Goal: Information Seeking & Learning: Find specific fact

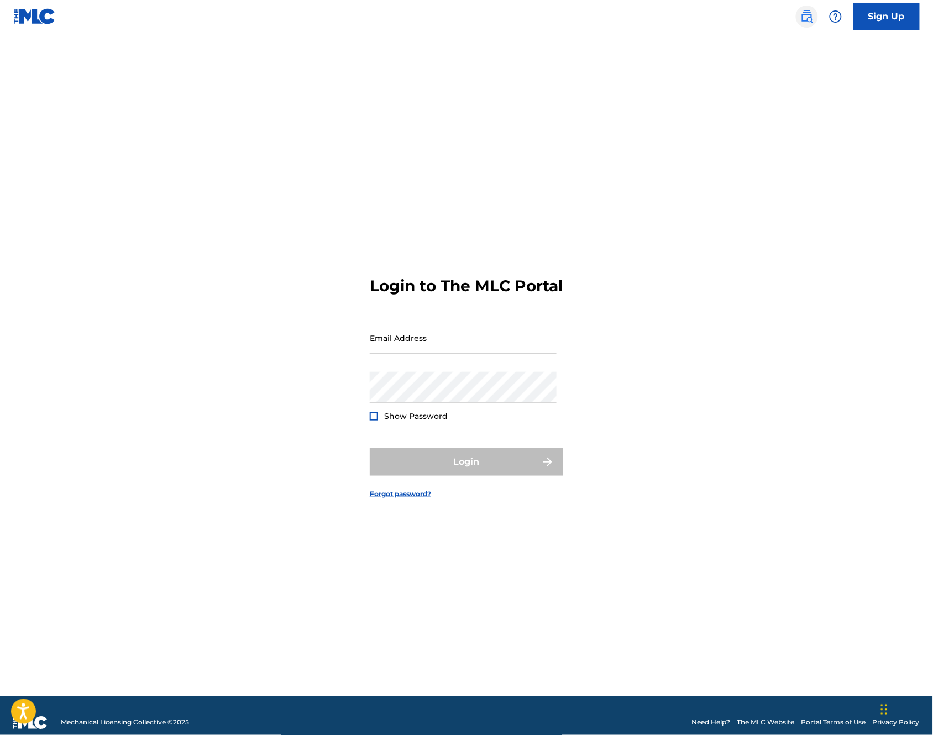
click at [811, 17] on img at bounding box center [806, 16] width 13 height 13
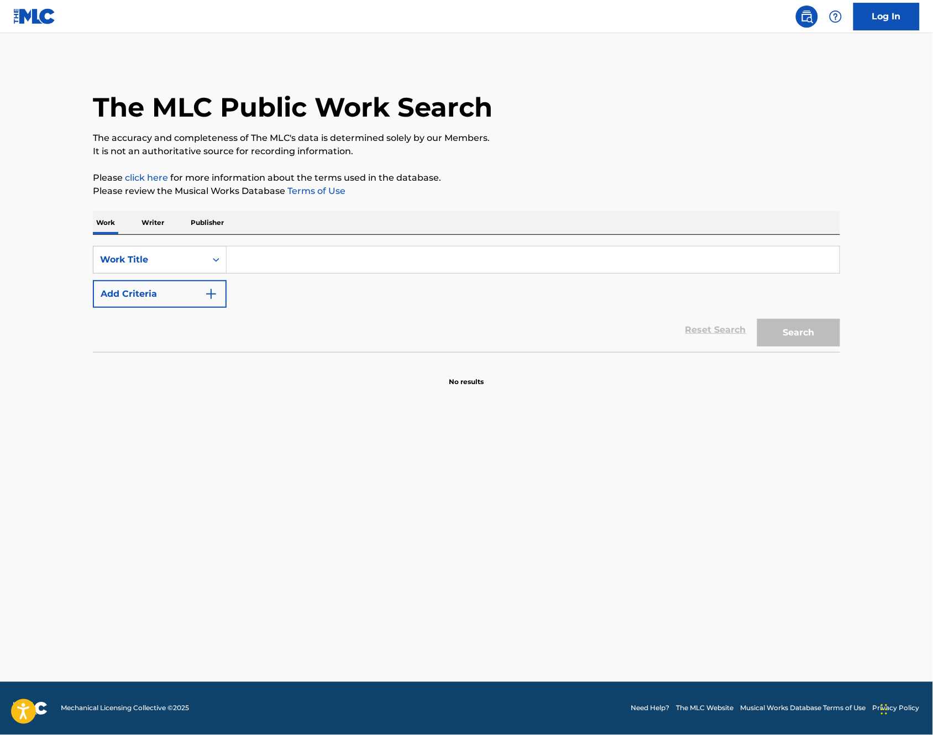
click at [322, 257] on input "Search Form" at bounding box center [533, 260] width 613 height 27
type input "mess it up"
click at [757, 319] on button "Search" at bounding box center [798, 333] width 83 height 28
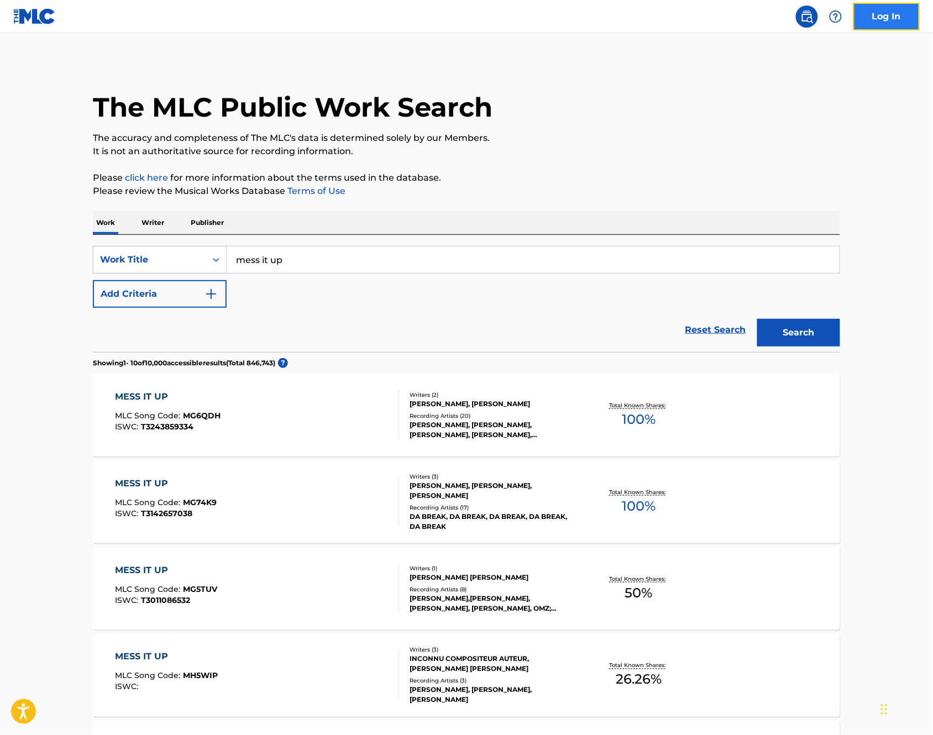
click at [860, 20] on link "Log In" at bounding box center [886, 17] width 66 height 28
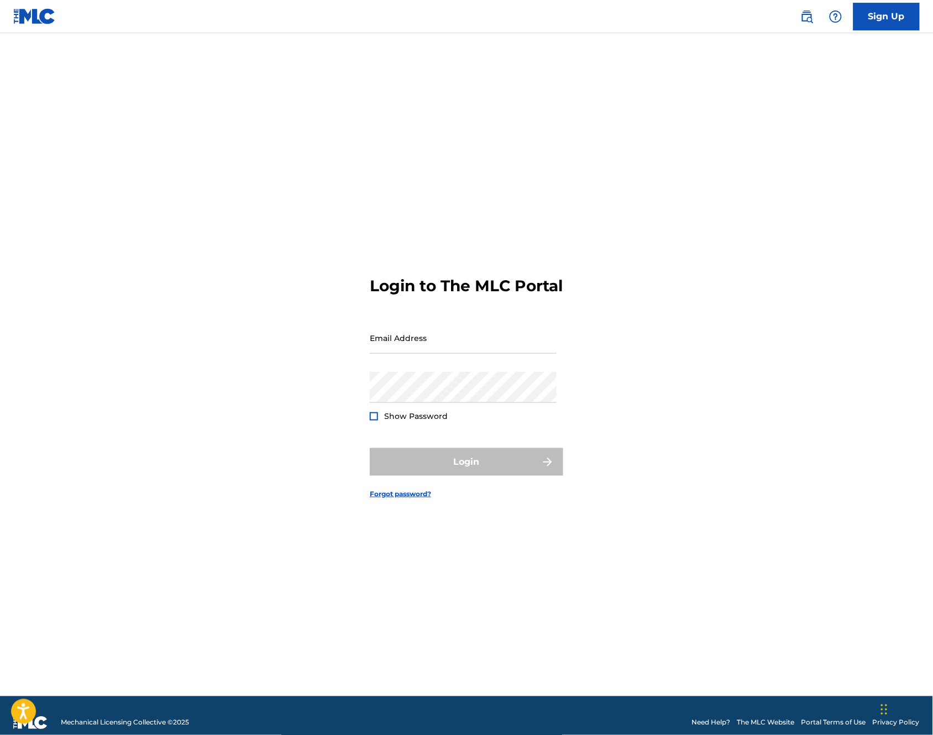
click at [401, 365] on div "Email Address" at bounding box center [463, 347] width 187 height 50
drag, startPoint x: 397, startPoint y: 344, endPoint x: 399, endPoint y: 354, distance: 10.7
click at [399, 354] on input "Email Address" at bounding box center [463, 338] width 187 height 32
type input "[EMAIL_ADDRESS][DOMAIN_NAME]"
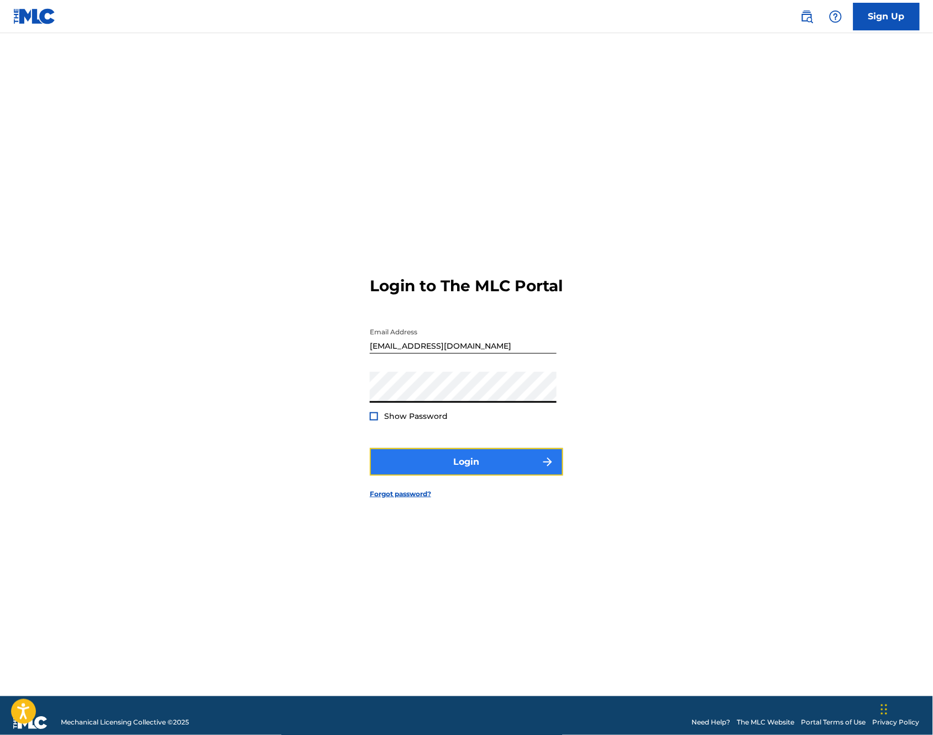
click at [418, 476] on button "Login" at bounding box center [466, 462] width 193 height 28
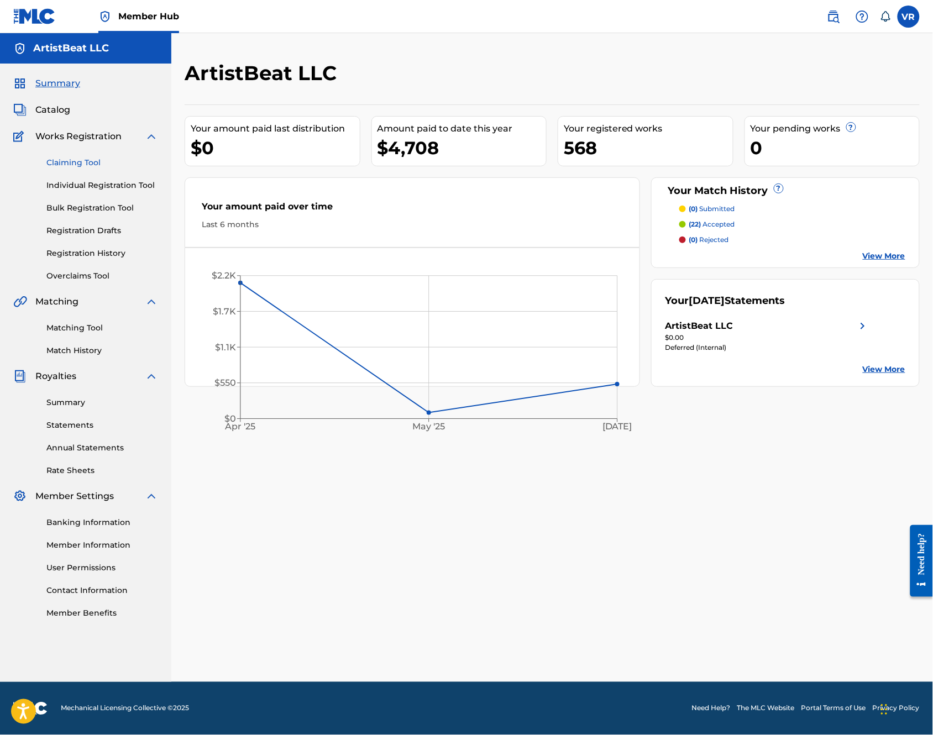
click at [75, 165] on link "Claiming Tool" at bounding box center [102, 163] width 112 height 12
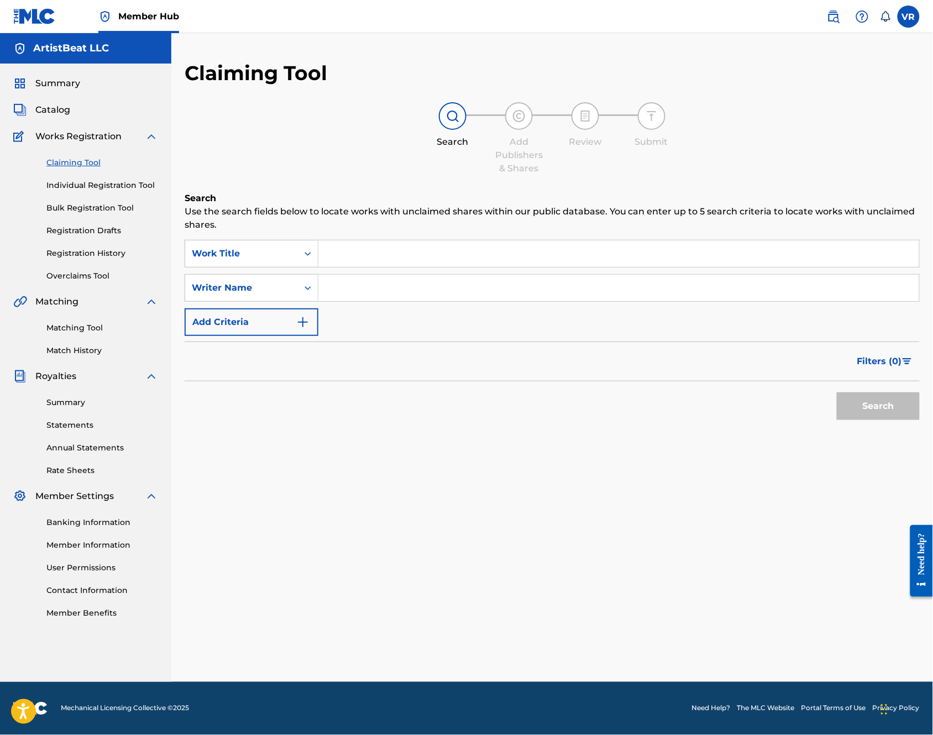
click at [374, 256] on input "Search Form" at bounding box center [618, 253] width 601 height 27
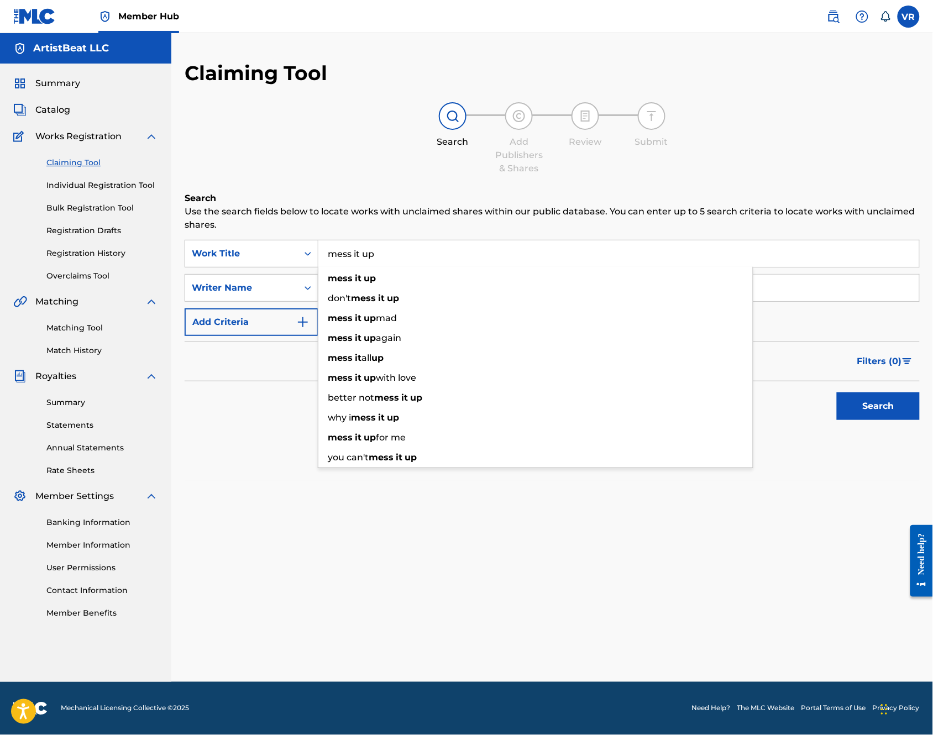
type input "mess it up"
click at [227, 203] on h6 "Search" at bounding box center [552, 198] width 735 height 13
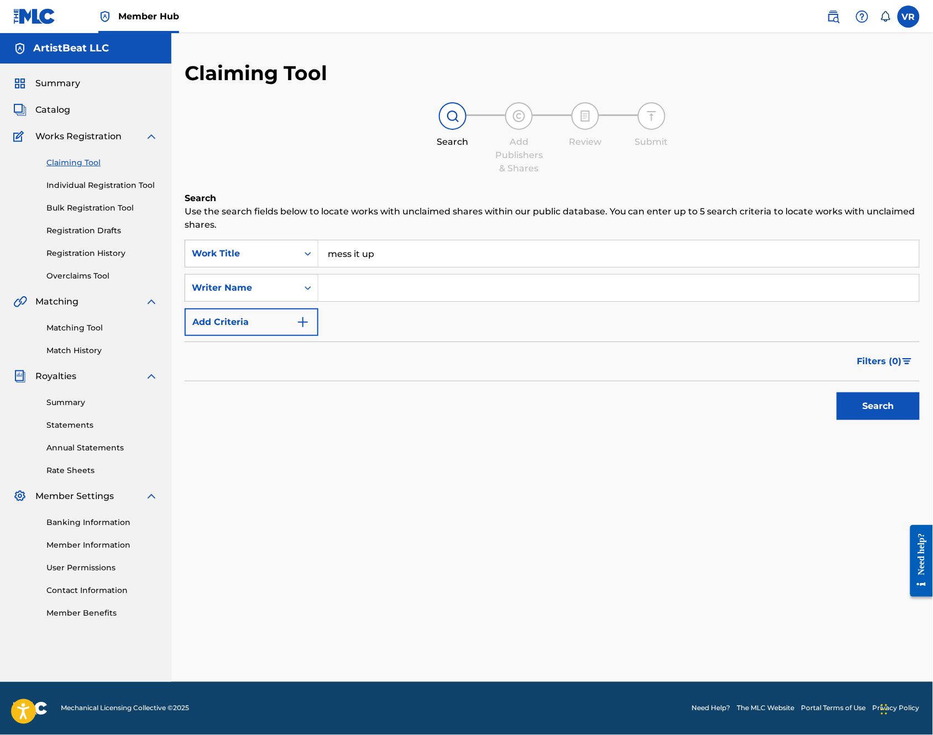
click at [374, 301] on div "Search Form" at bounding box center [618, 288] width 601 height 28
click at [373, 289] on input "Search Form" at bounding box center [618, 288] width 601 height 27
paste input "AudioSalad"
drag, startPoint x: 415, startPoint y: 291, endPoint x: 233, endPoint y: 278, distance: 182.9
click at [228, 269] on div "SearchWithCriteria71abfd74-7cbf-4058-97bb-e77cf08dc647 Work Title mess it up Se…" at bounding box center [552, 288] width 735 height 96
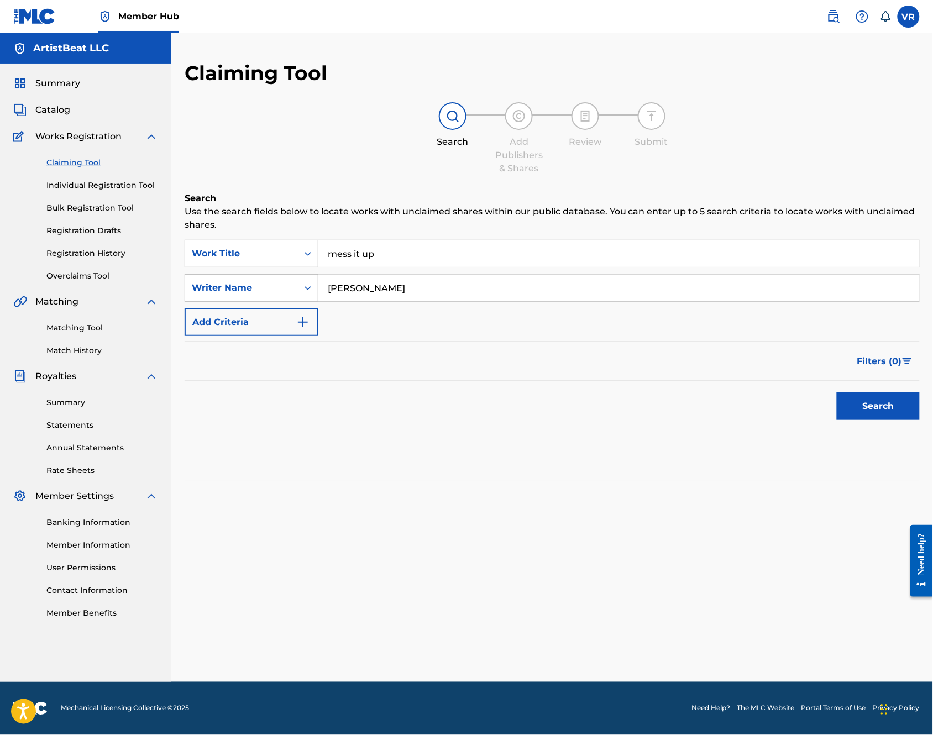
type input "[PERSON_NAME]"
click at [837, 392] on button "Search" at bounding box center [878, 406] width 83 height 28
click at [846, 413] on button "Search" at bounding box center [878, 406] width 83 height 28
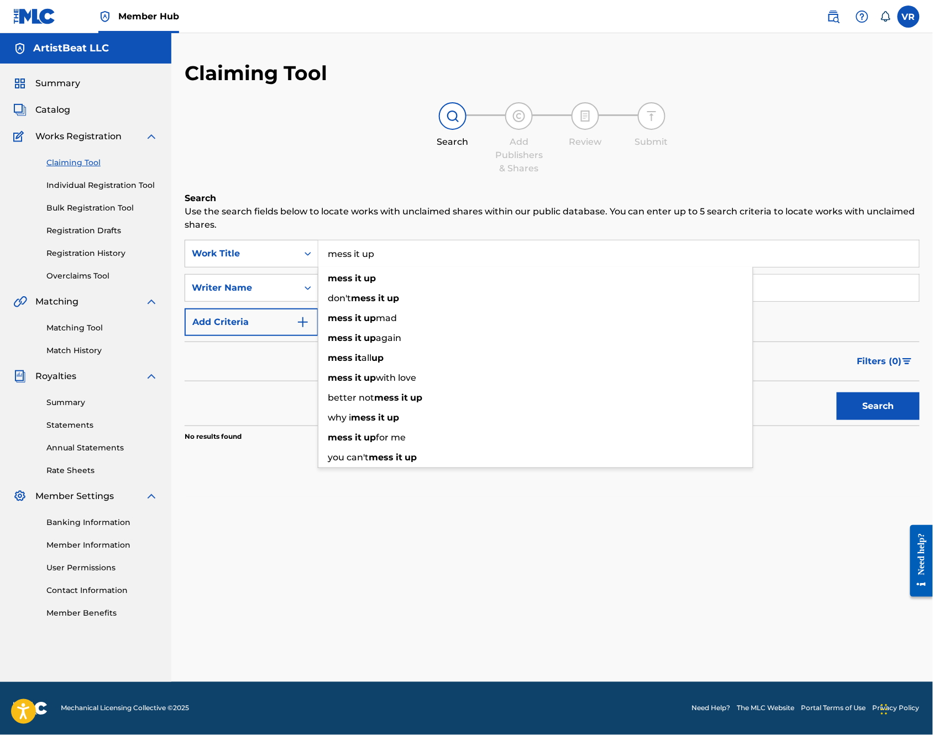
drag, startPoint x: 378, startPoint y: 250, endPoint x: 123, endPoint y: 246, distance: 254.3
click at [123, 246] on main "ArtistBeat LLC Summary Catalog Works Registration Claiming Tool Individual Regi…" at bounding box center [466, 357] width 933 height 649
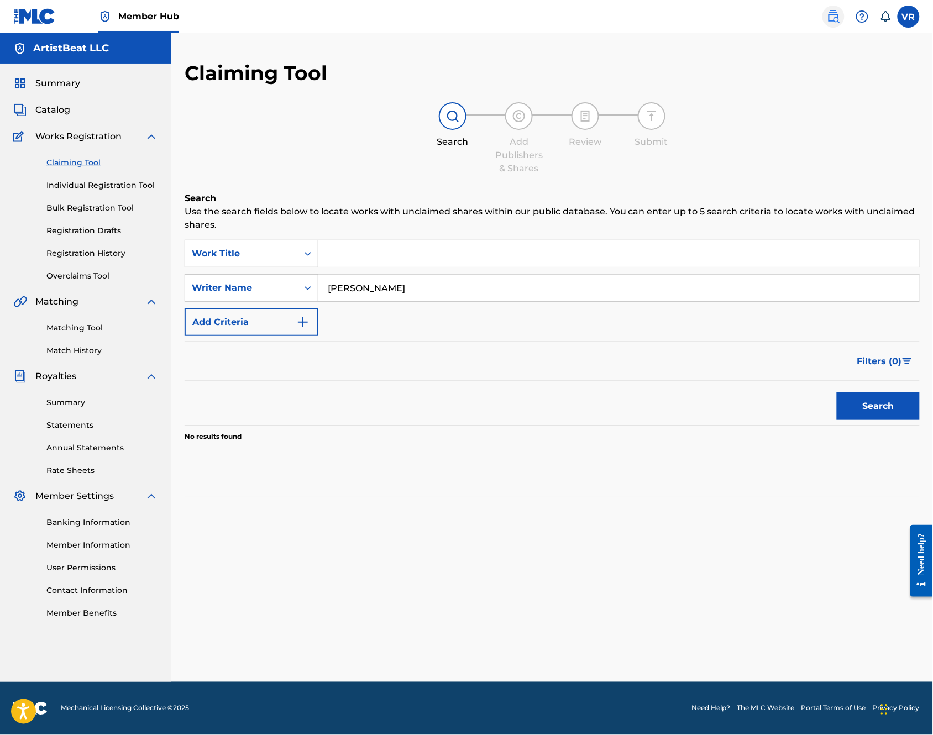
click at [835, 17] on img at bounding box center [833, 16] width 13 height 13
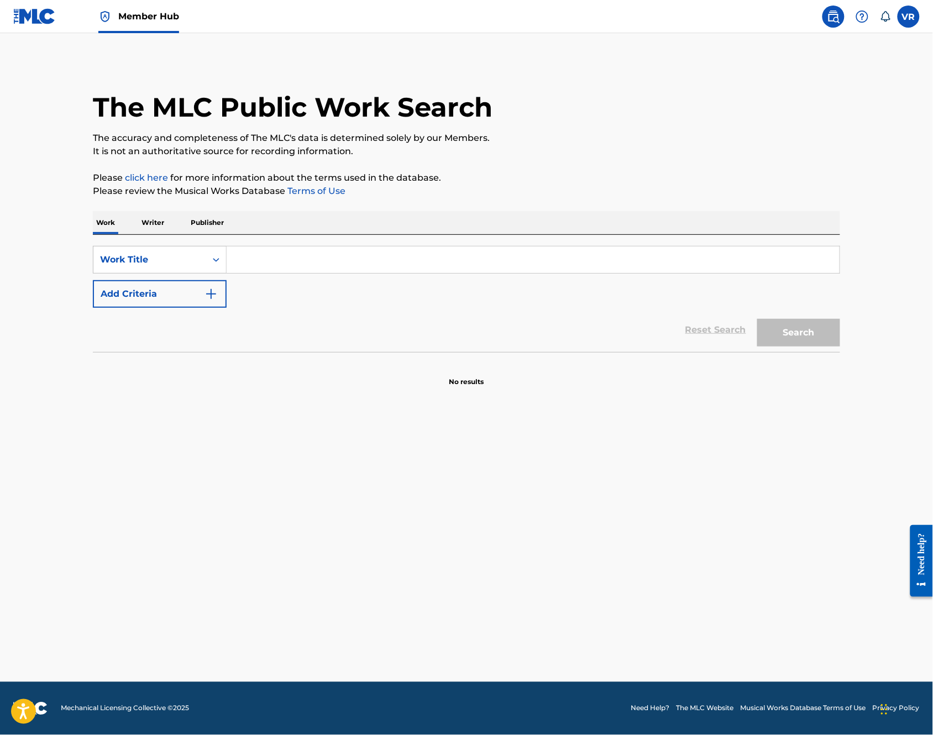
click at [304, 250] on input "Search Form" at bounding box center [533, 260] width 613 height 27
paste input "mess it up"
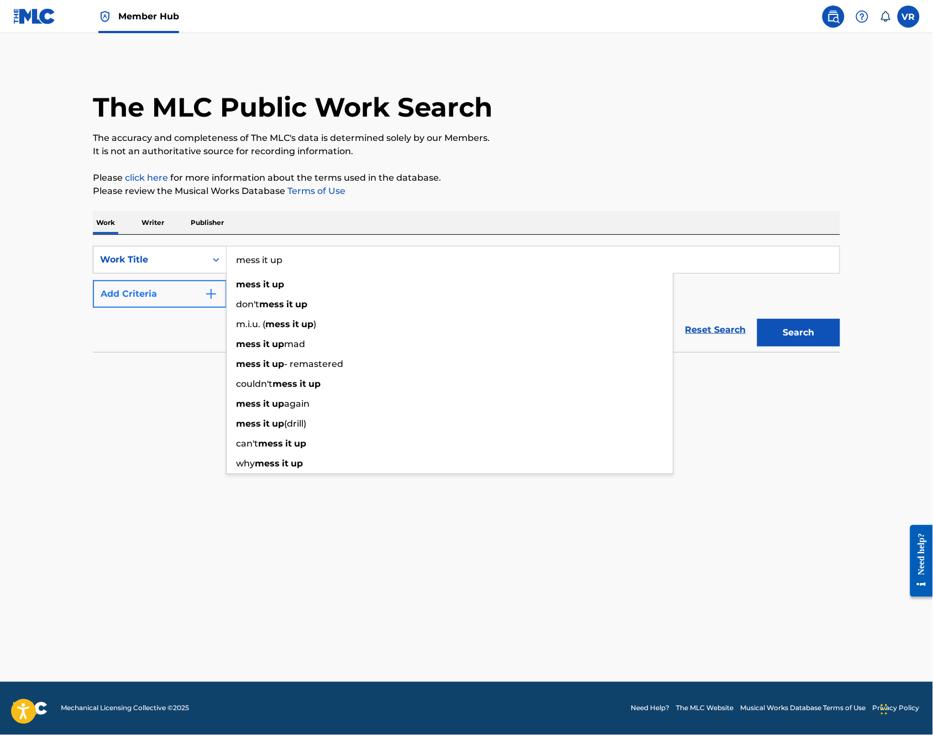
type input "mess it up"
click at [111, 300] on button "Add Criteria" at bounding box center [160, 294] width 134 height 28
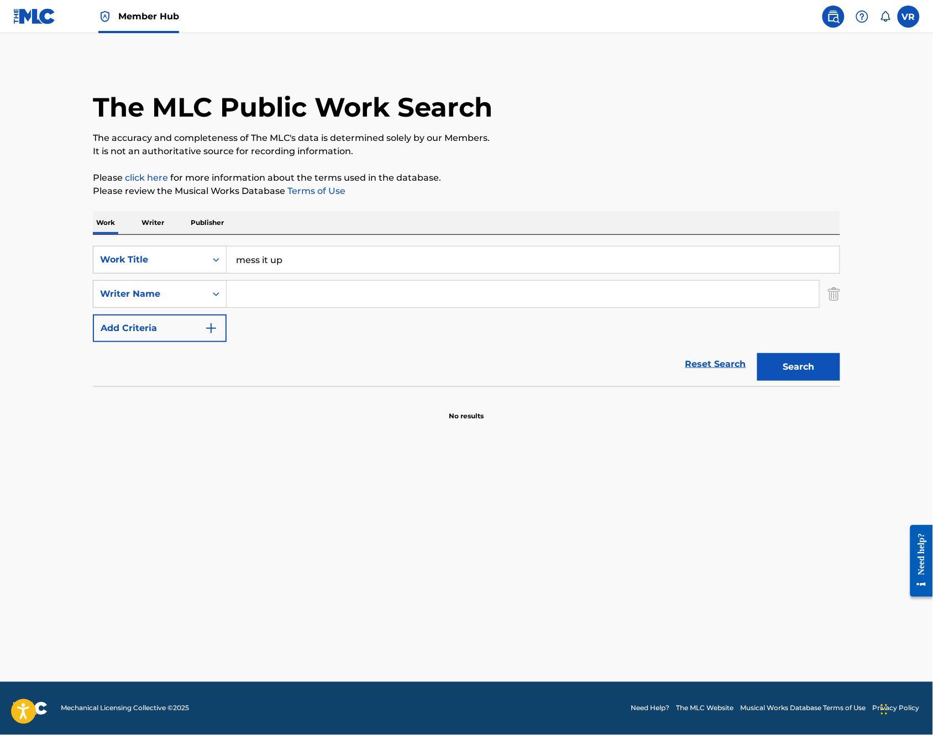
click at [250, 294] on input "Search Form" at bounding box center [523, 294] width 593 height 27
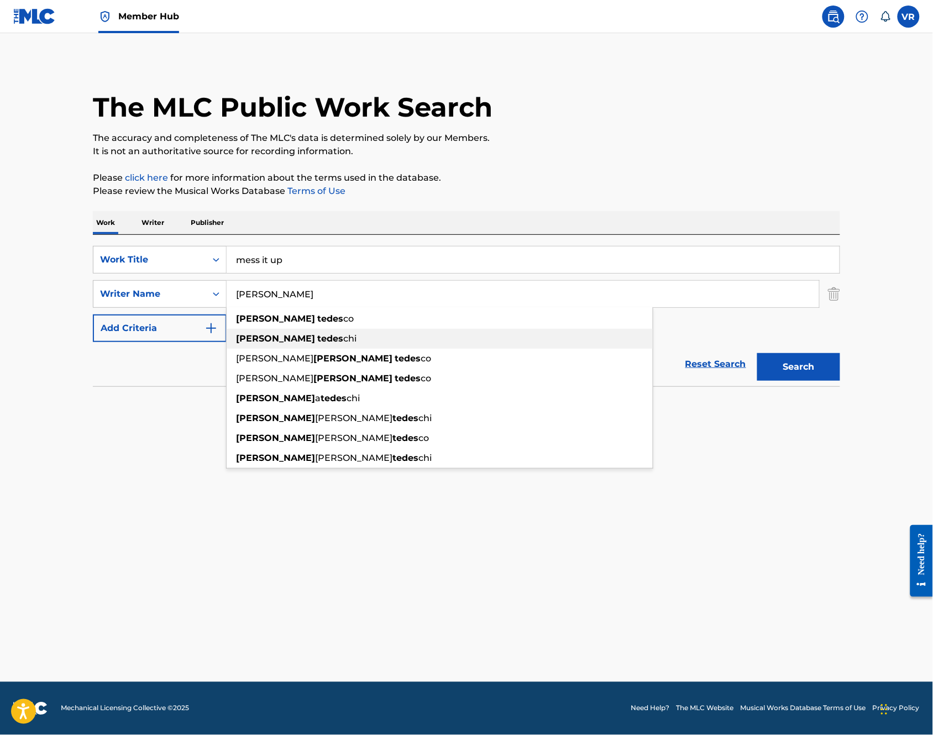
click at [267, 332] on div "[PERSON_NAME]" at bounding box center [440, 339] width 426 height 20
type input "[PERSON_NAME]"
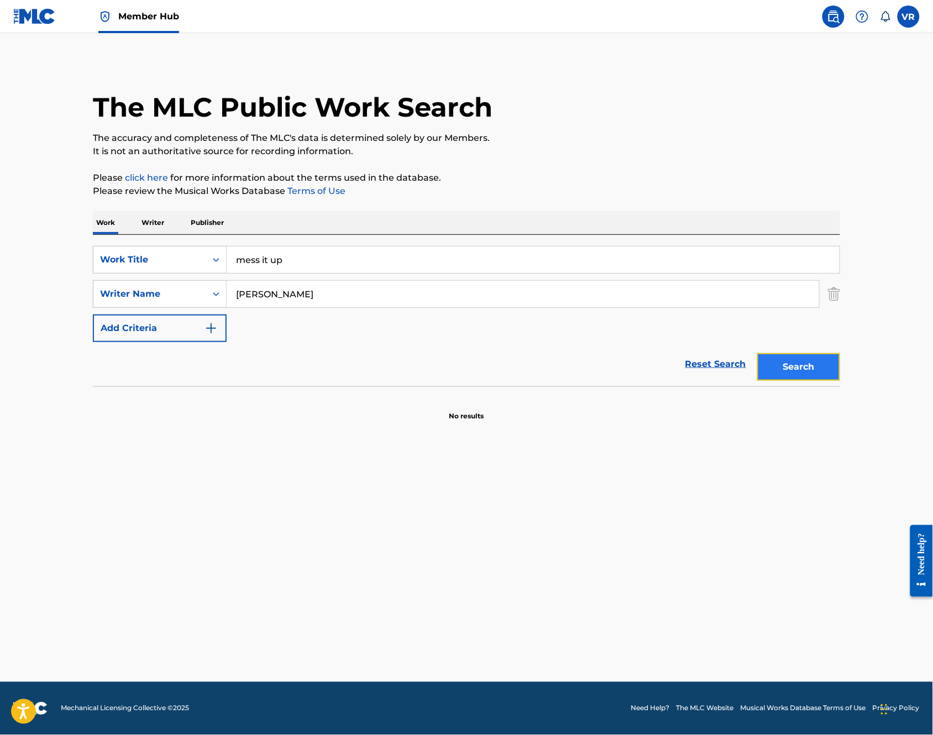
click at [777, 372] on button "Search" at bounding box center [798, 367] width 83 height 28
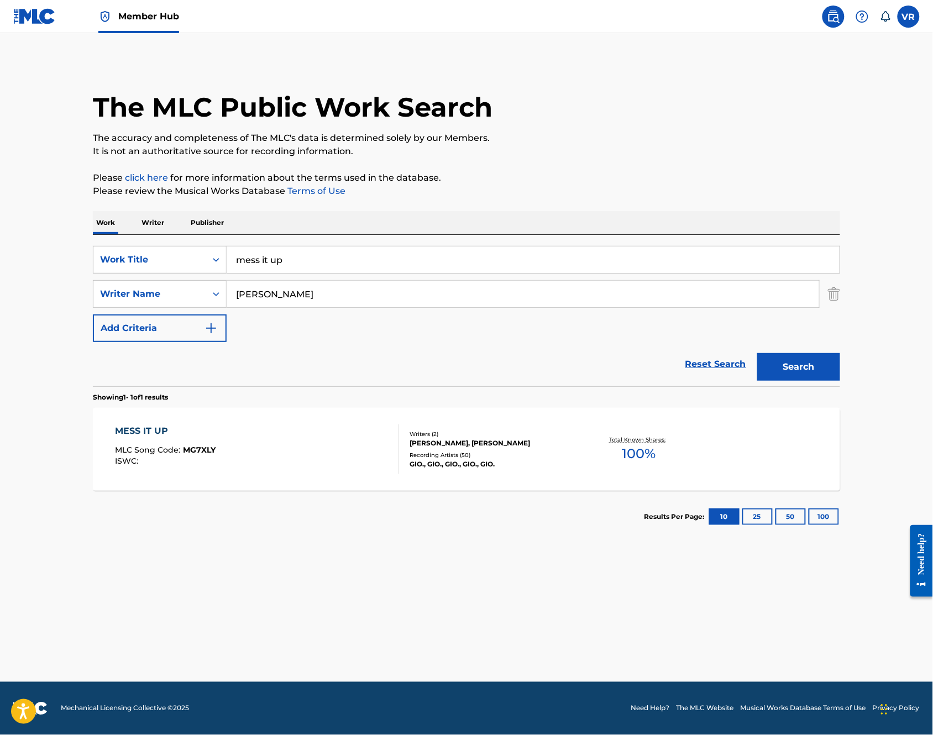
click at [224, 448] on div "MESS IT UP MLC Song Code : MG7XLY ISWC :" at bounding box center [258, 450] width 284 height 50
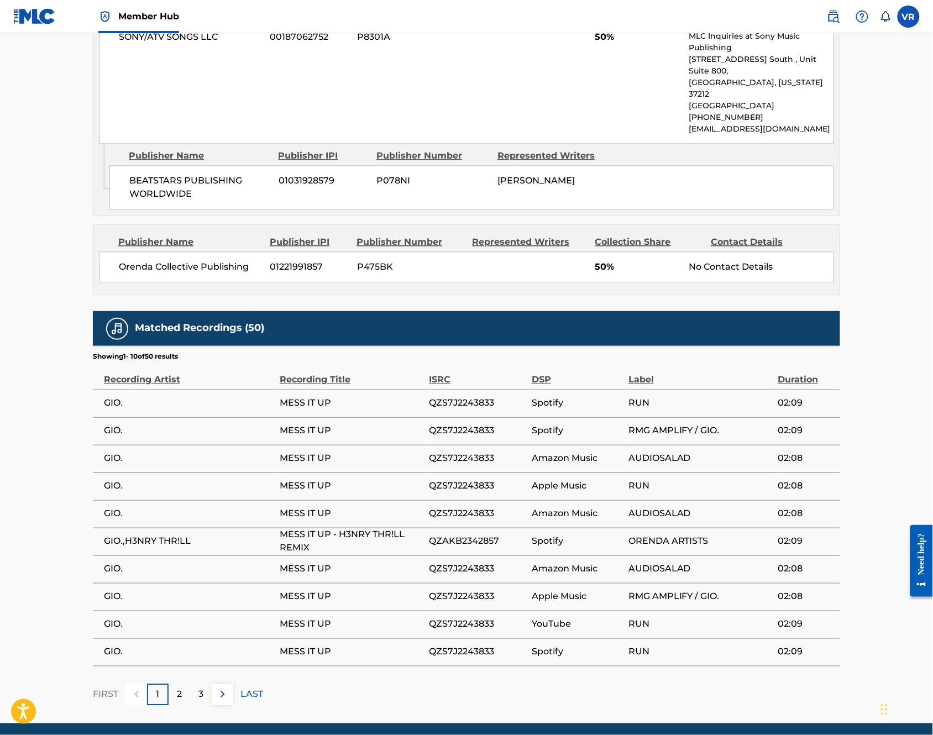
scroll to position [619, 0]
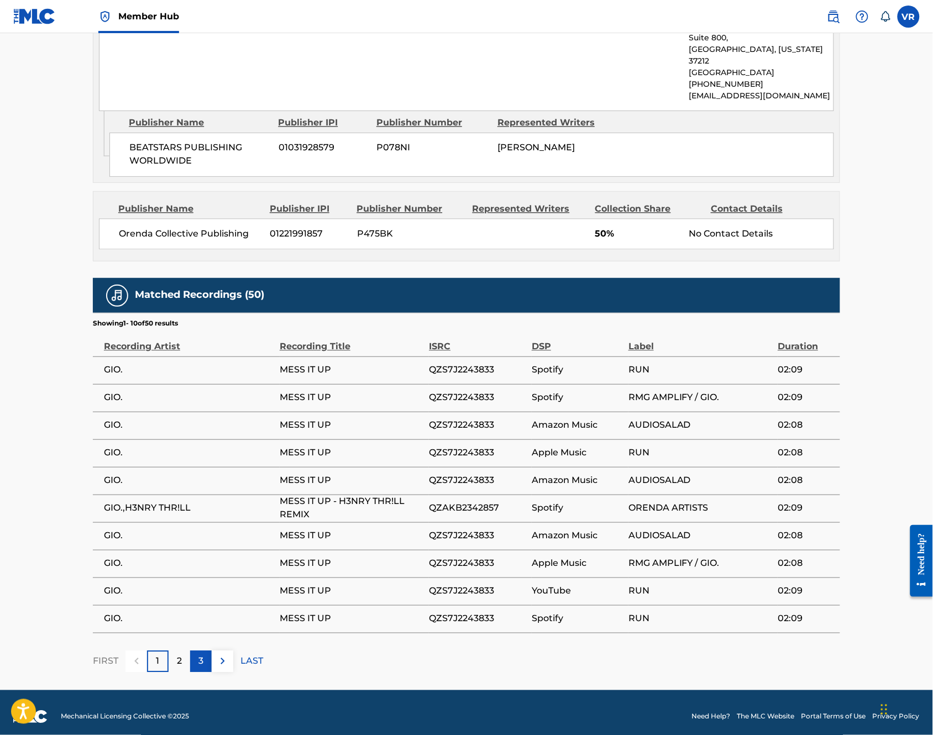
click at [190, 651] on div "3" at bounding box center [201, 662] width 22 height 22
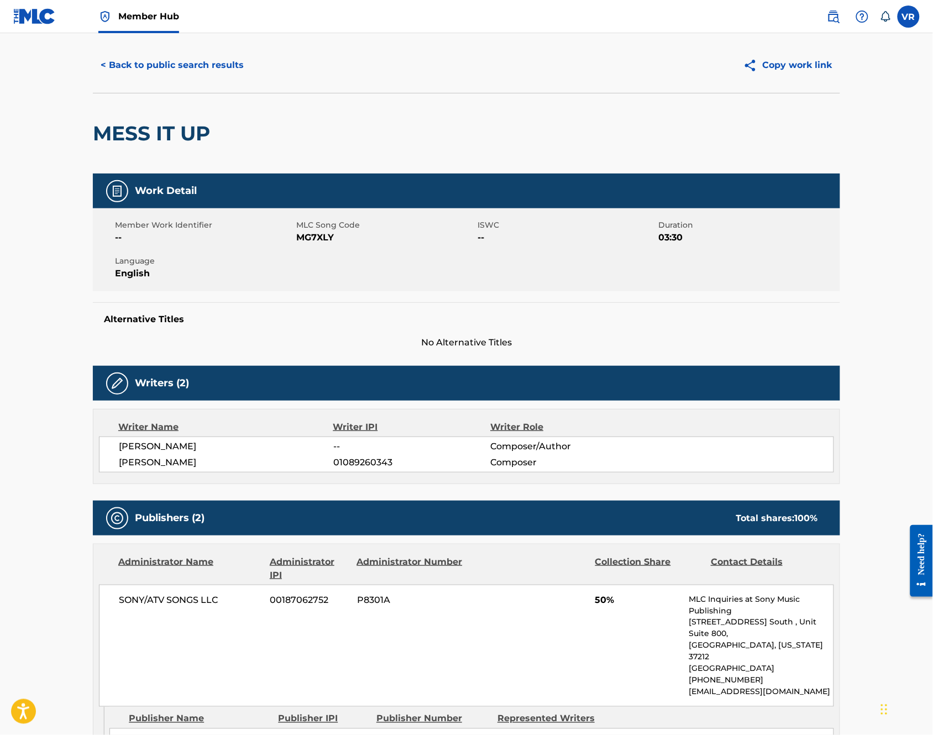
scroll to position [0, 0]
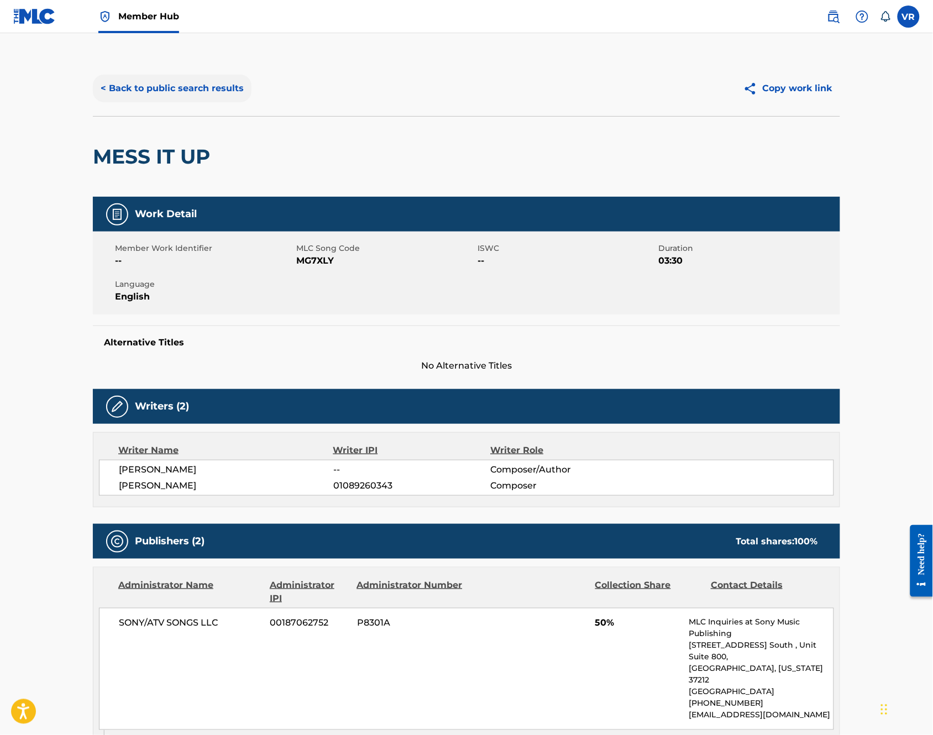
click at [138, 90] on button "< Back to public search results" at bounding box center [172, 89] width 159 height 28
